Goal: Information Seeking & Learning: Learn about a topic

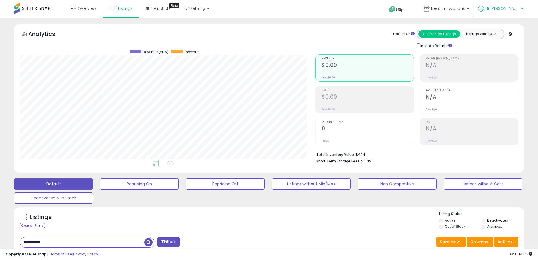
click at [520, 8] on p "Hi [PERSON_NAME]" at bounding box center [500, 9] width 45 height 7
drag, startPoint x: 29, startPoint y: 35, endPoint x: 62, endPoint y: 32, distance: 32.6
click at [60, 35] on h5 "Analytics" at bounding box center [47, 34] width 38 height 9
